Goal: Information Seeking & Learning: Learn about a topic

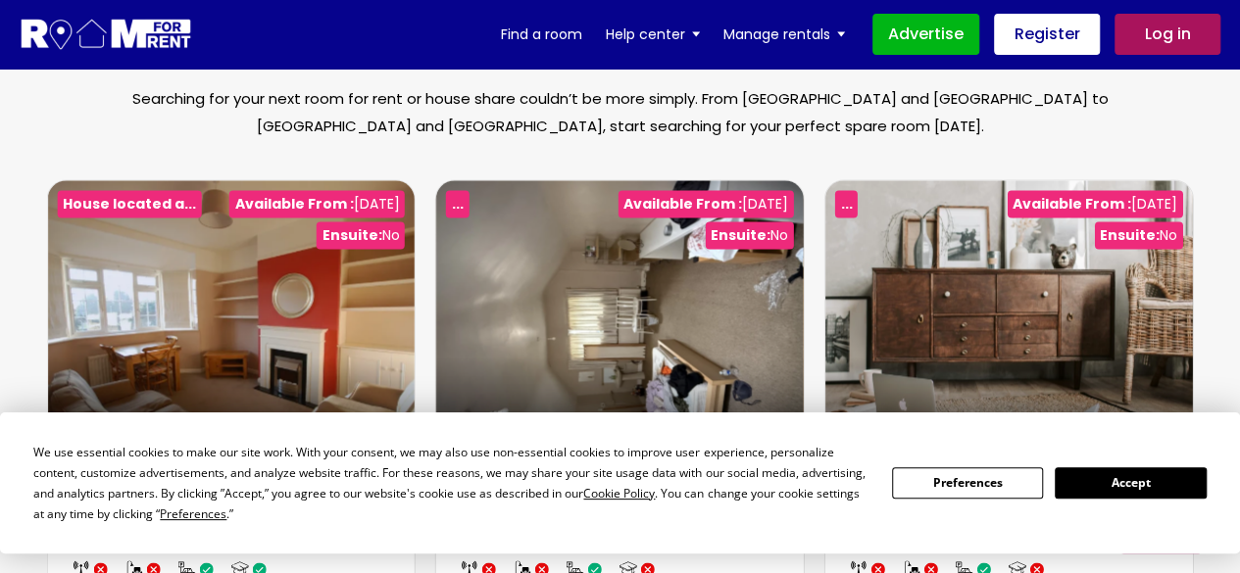
scroll to position [1362, 0]
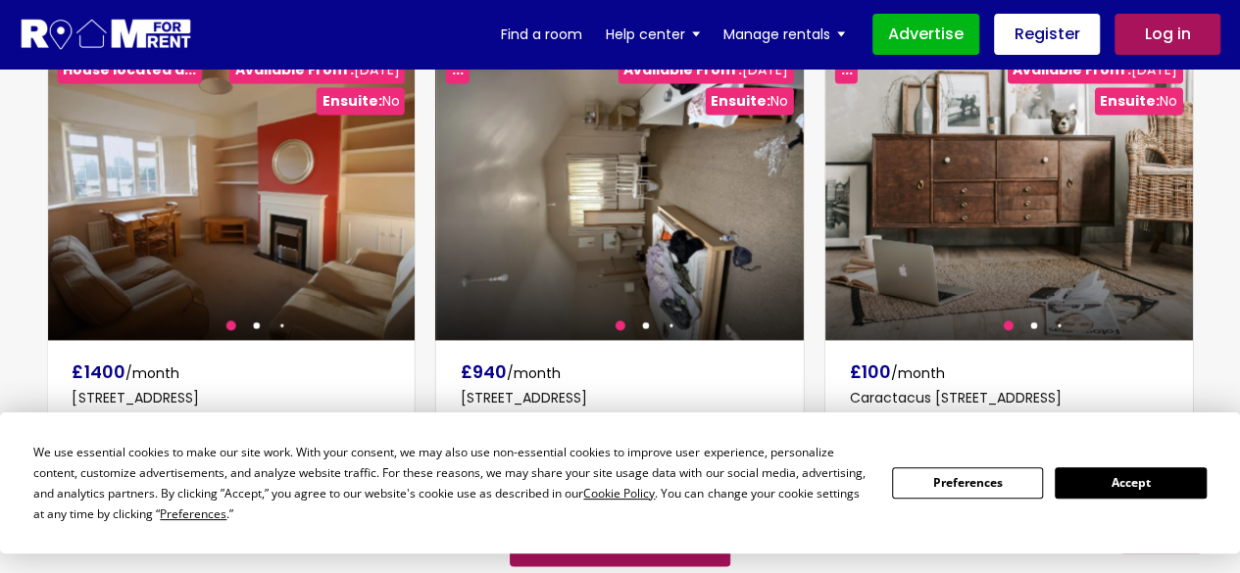
click at [1138, 483] on button "Accept" at bounding box center [1130, 482] width 151 height 30
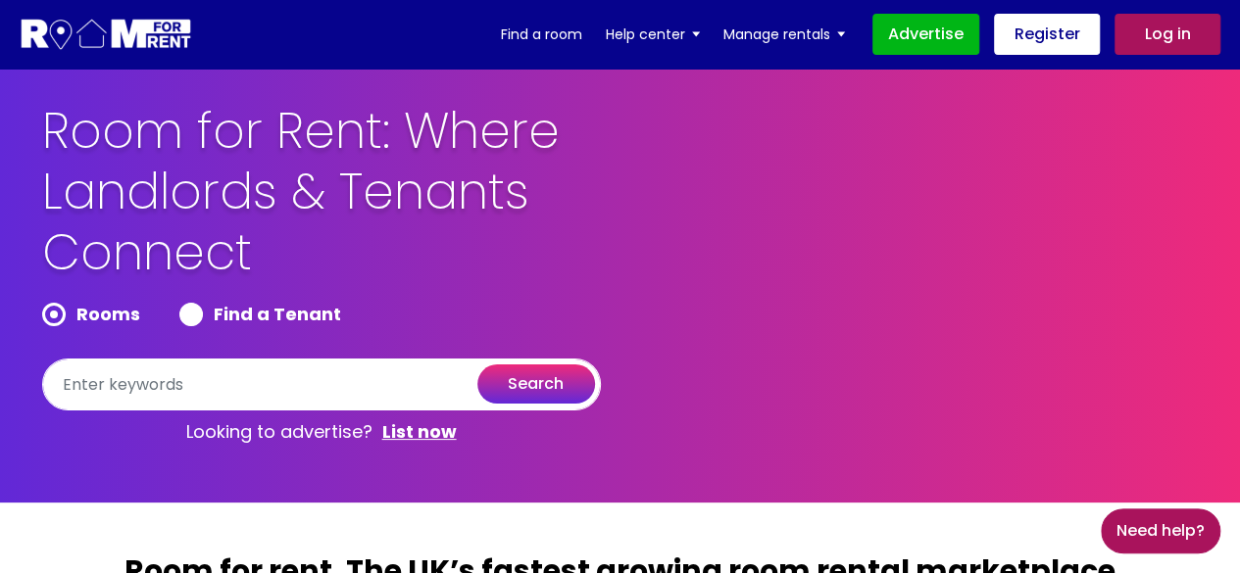
scroll to position [0, 0]
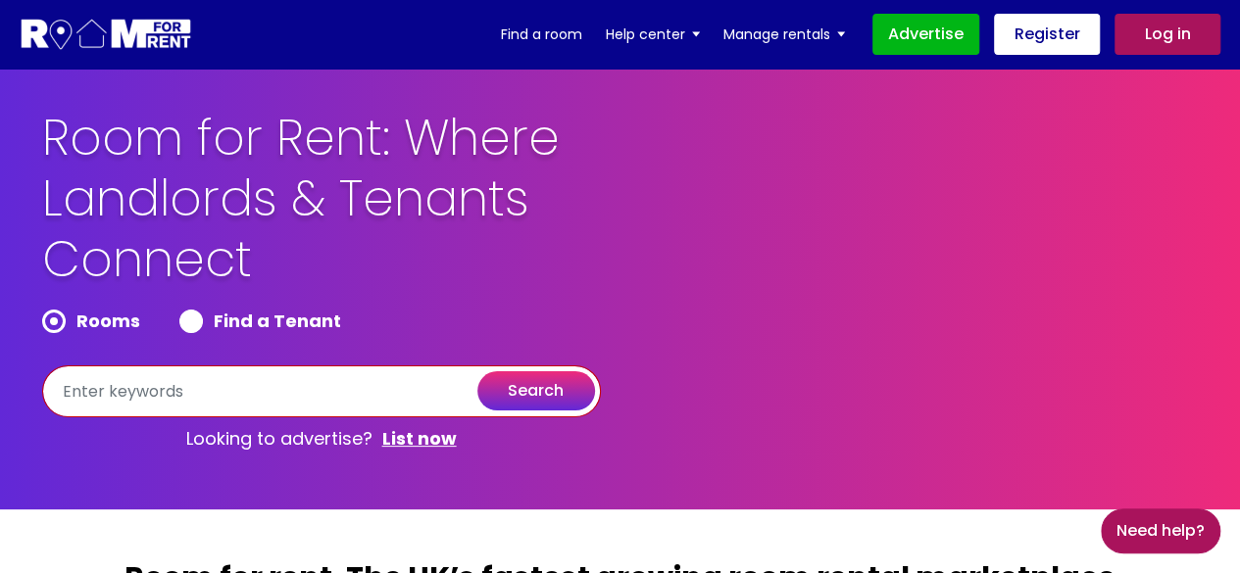
click at [349, 410] on input "text" at bounding box center [321, 392] width 559 height 52
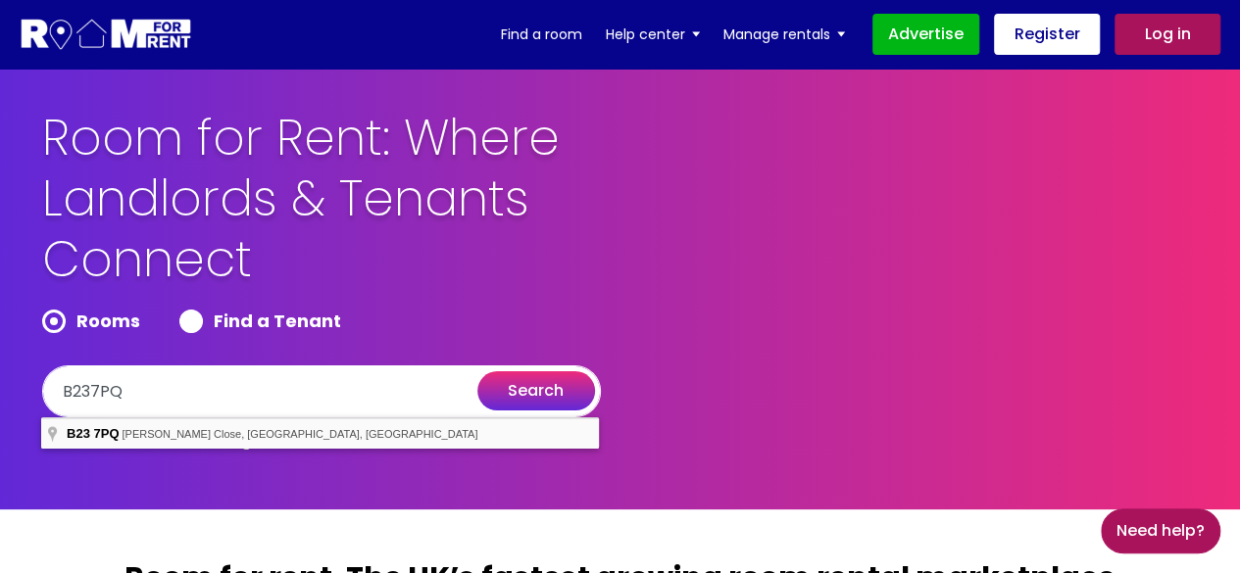
type input "[PERSON_NAME][STREET_ADDRESS]"
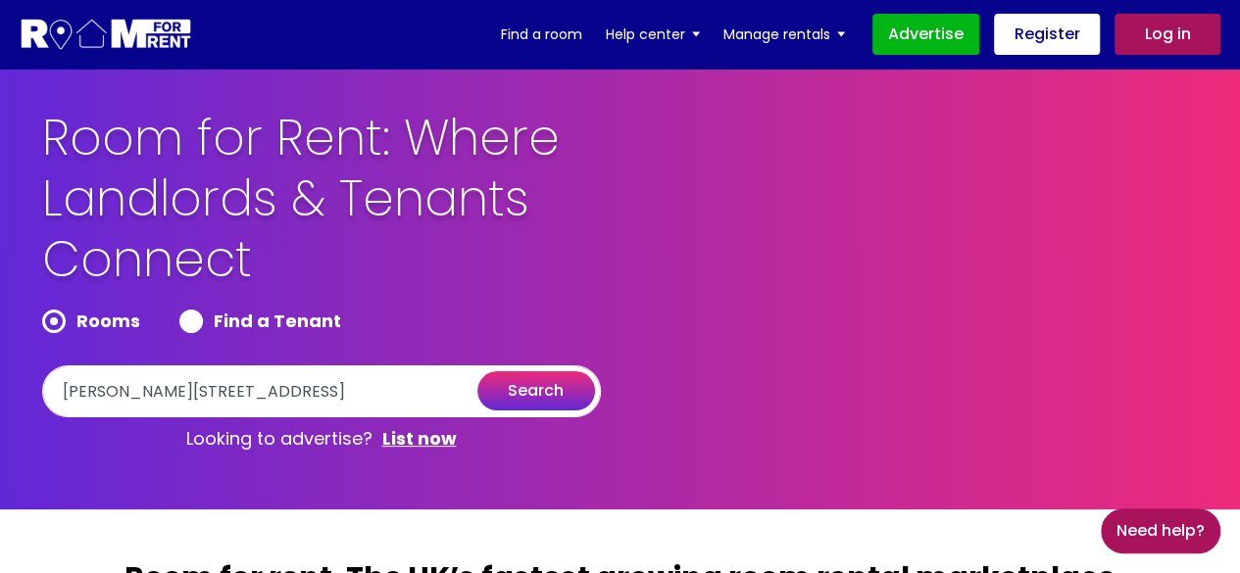
click at [557, 395] on button "search" at bounding box center [536, 390] width 118 height 39
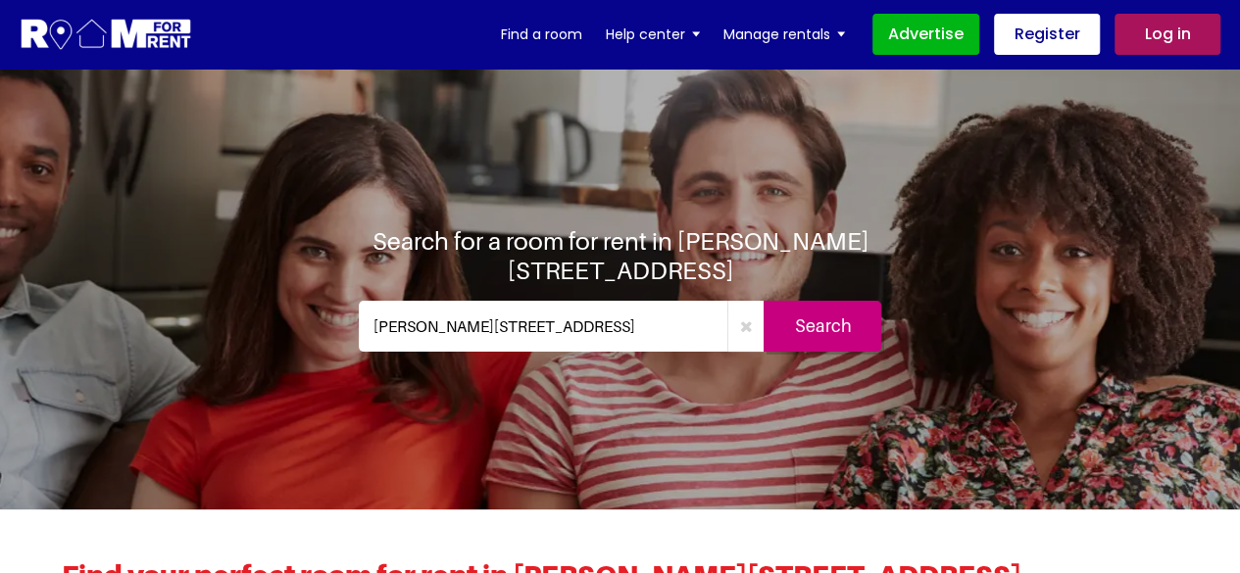
click at [850, 331] on input "Search" at bounding box center [822, 326] width 118 height 51
click at [825, 329] on input "Search" at bounding box center [822, 326] width 118 height 51
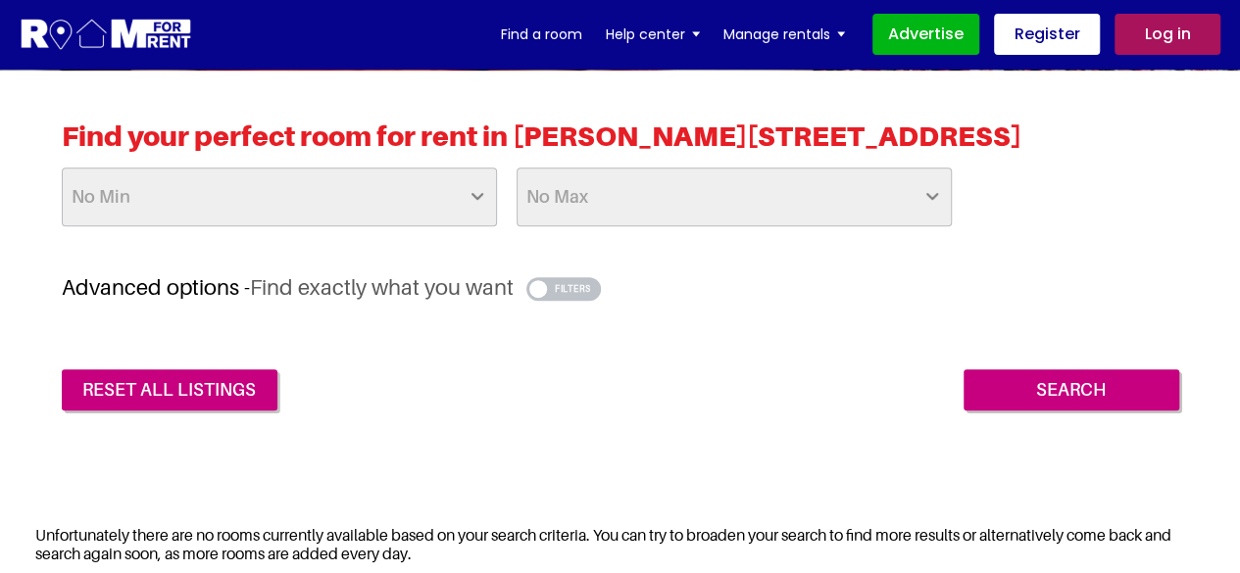
scroll to position [436, 0]
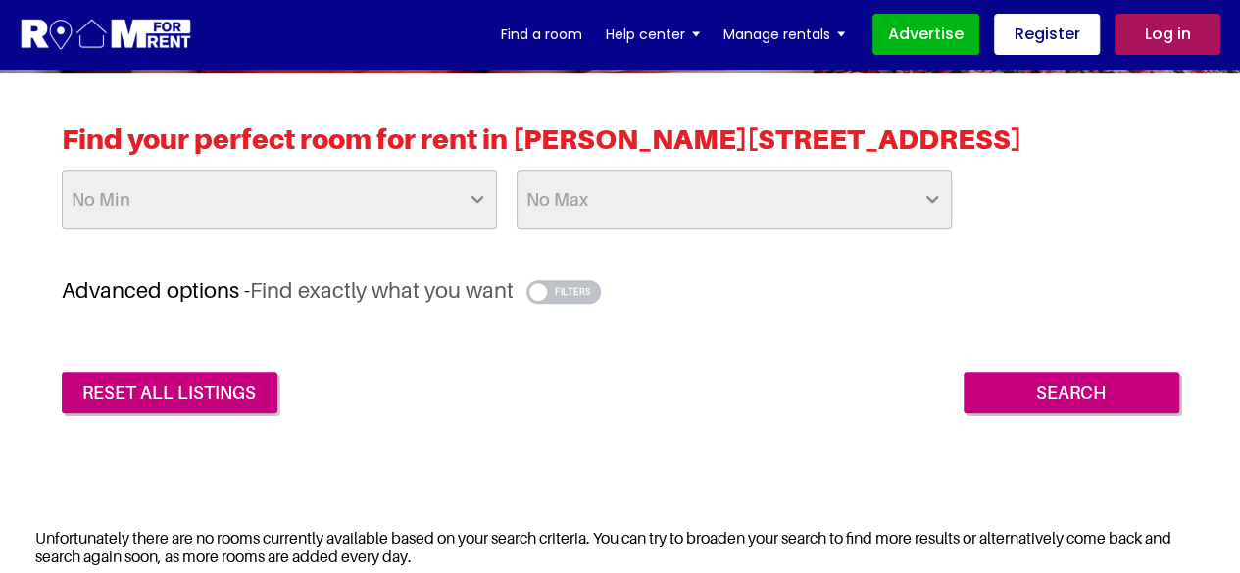
click at [418, 196] on select "No Min £25 £50 £75 £100 £125 £150 £175 £200 £225 £250 £275 £300 £325 £350 £375 …" at bounding box center [279, 200] width 435 height 59
select select "350"
click at [62, 171] on select "No Min £25 £50 £75 £100 £125 £150 £175 £200 £225 £250 £275 £300 £325 £350 £375 …" at bounding box center [279, 200] width 435 height 59
click at [619, 199] on select "No Max £50 £75 £100 £125 £150 £175 £200 £225 £250 £275 £300 £325 £350 £375 £400…" at bounding box center [733, 200] width 435 height 59
select select "650"
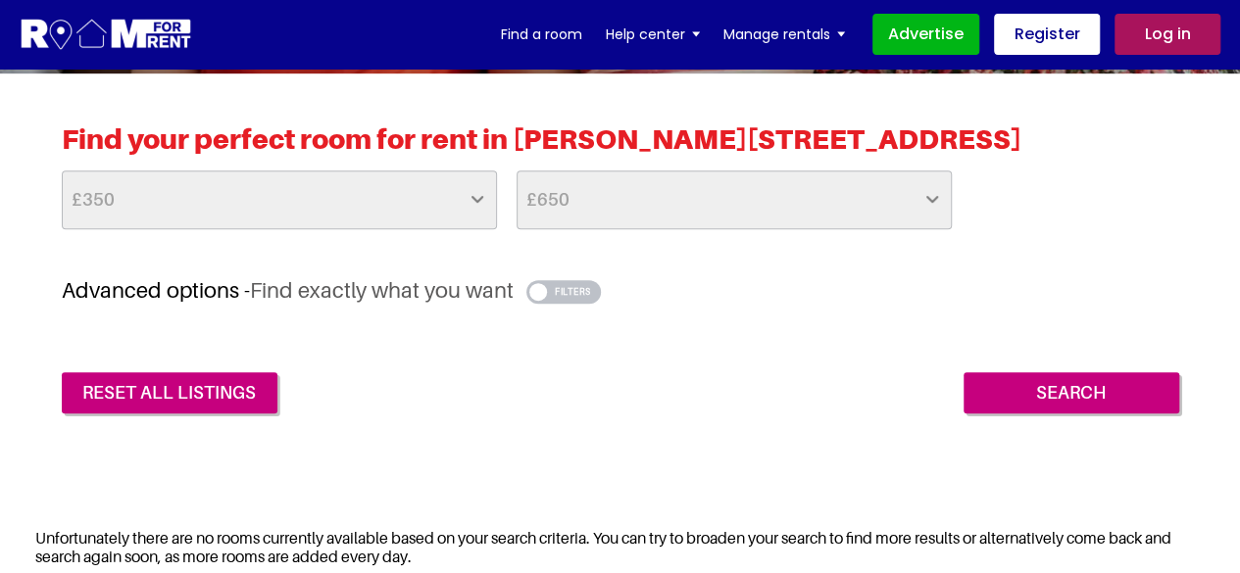
click at [516, 171] on select "No Max £50 £75 £100 £125 £150 £175 £200 £225 £250 £275 £300 £325 £350 £375 £400…" at bounding box center [733, 200] width 435 height 59
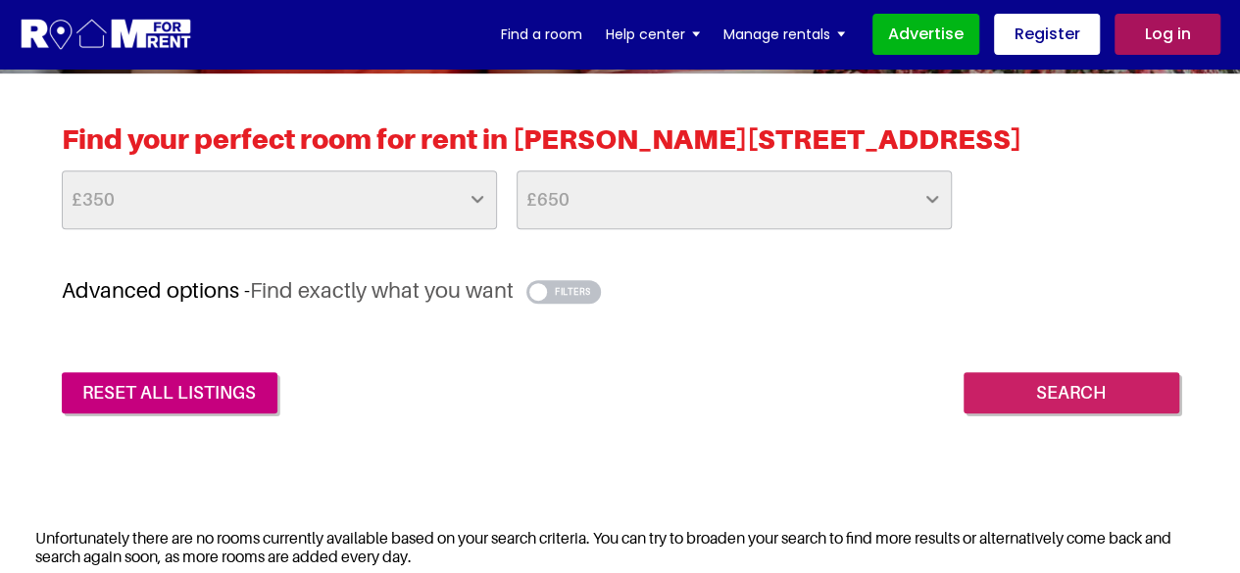
click at [1121, 388] on input "Search" at bounding box center [1071, 392] width 216 height 41
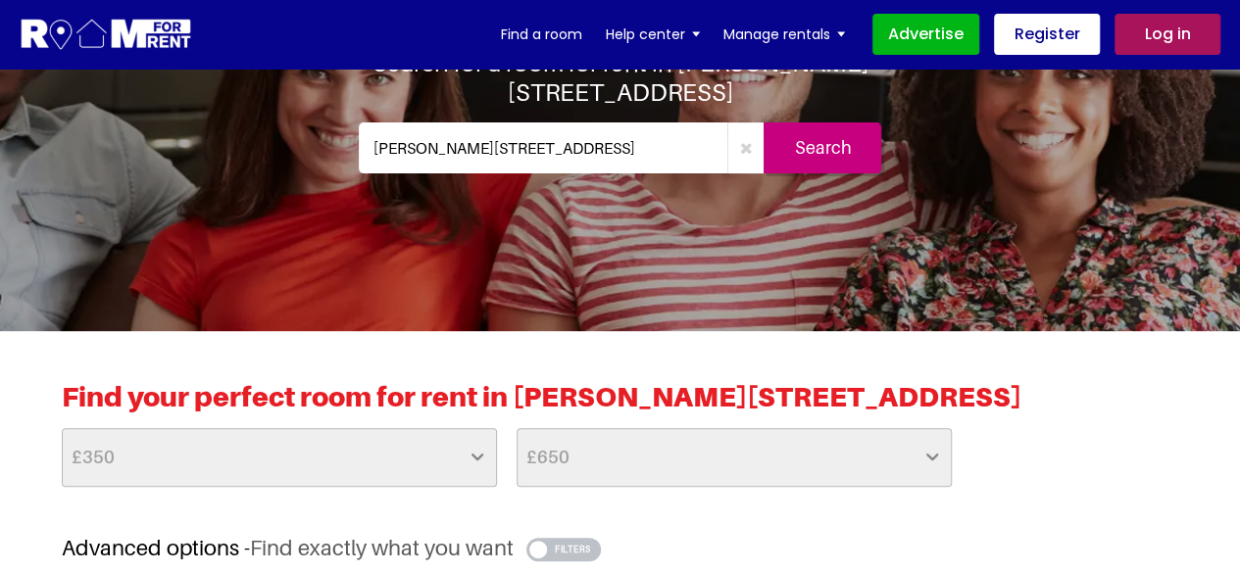
scroll to position [176, 0]
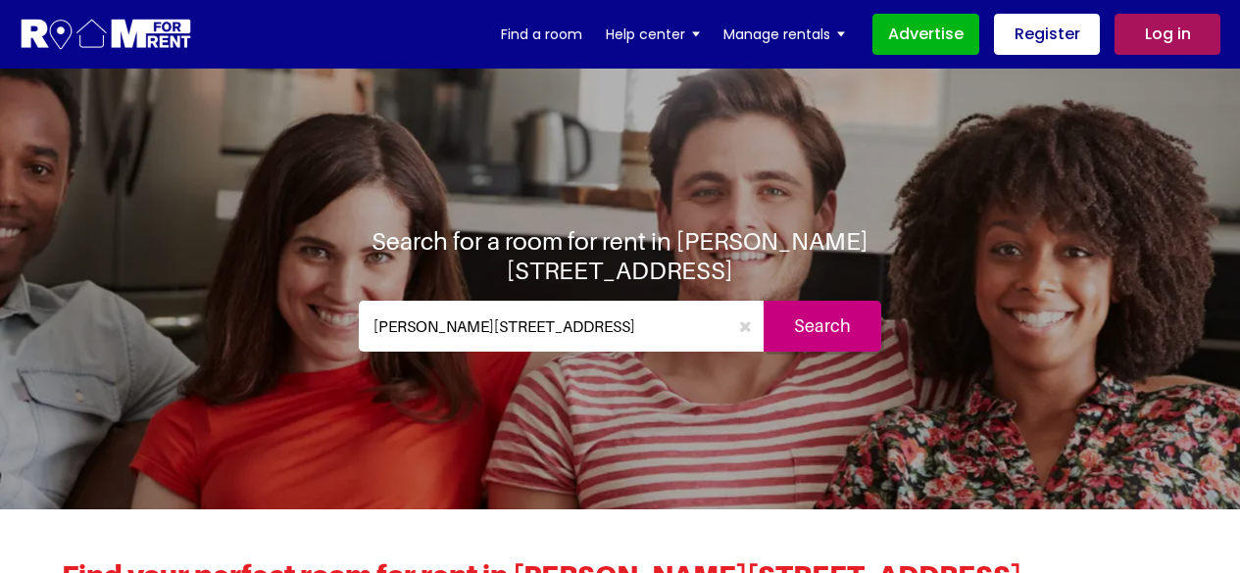
select select "350"
select select "650"
